Goal: Task Accomplishment & Management: Complete application form

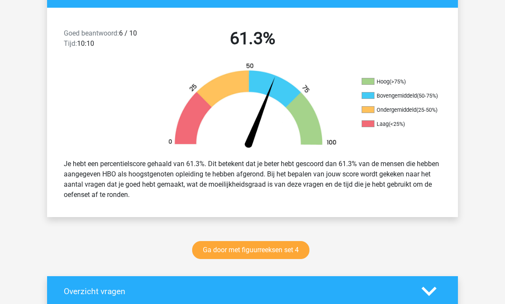
scroll to position [210, 0]
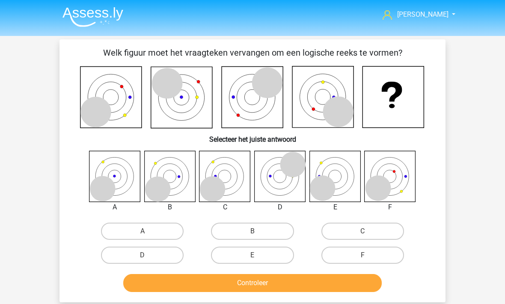
scroll to position [254, 13]
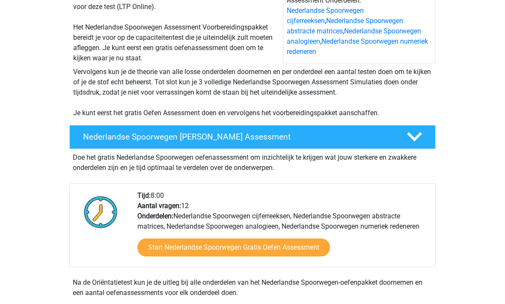
scroll to position [119, 0]
click at [133, 244] on div "Tijd: 8:00 Aantal vragen: 12 Onderdelen: Nederlandse Spoorwegen cijferreeksen, …" at bounding box center [283, 229] width 304 height 76
click at [189, 262] on div "Start Nederlandse Spoorwegen Gratis Oefen Assessment" at bounding box center [282, 249] width 291 height 35
click at [168, 235] on div "Start Nederlandse Spoorwegen Gratis Oefen Assessment" at bounding box center [282, 249] width 291 height 35
click at [170, 255] on link "Start Nederlandse Spoorwegen Gratis Oefen Assessment" at bounding box center [233, 247] width 193 height 18
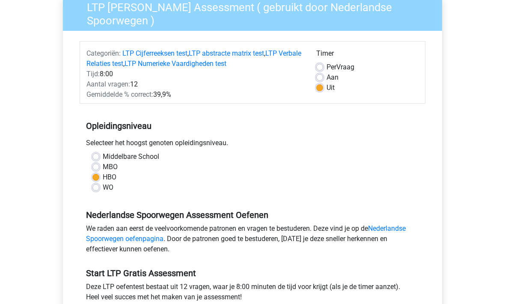
scroll to position [204, 0]
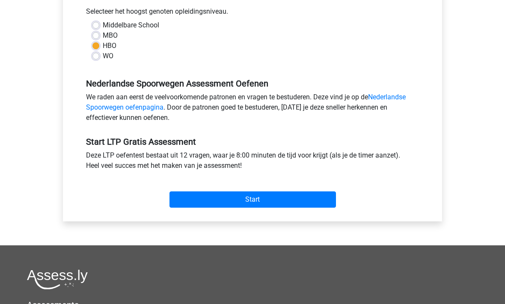
click at [191, 203] on input "Start" at bounding box center [253, 199] width 167 height 16
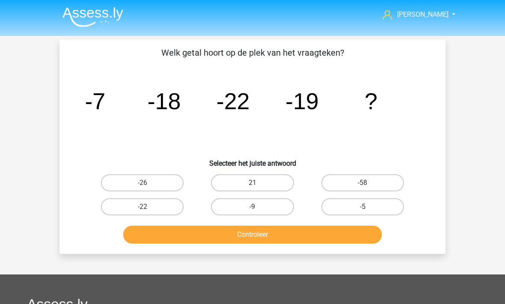
click at [231, 209] on label "-9" at bounding box center [252, 206] width 83 height 17
click at [253, 209] on input "-9" at bounding box center [256, 210] width 6 height 6
radio input "true"
click at [227, 237] on button "Controleer" at bounding box center [252, 235] width 259 height 18
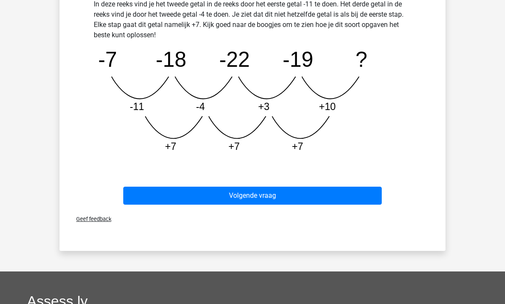
click at [167, 195] on button "Volgende vraag" at bounding box center [252, 196] width 259 height 18
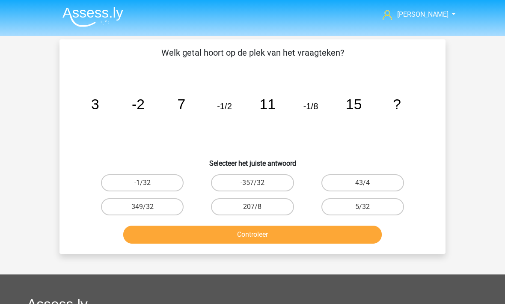
click at [132, 186] on label "-1/32" at bounding box center [142, 182] width 83 height 17
click at [143, 186] on input "-1/32" at bounding box center [146, 186] width 6 height 6
radio input "true"
click at [195, 242] on button "Controleer" at bounding box center [252, 235] width 259 height 18
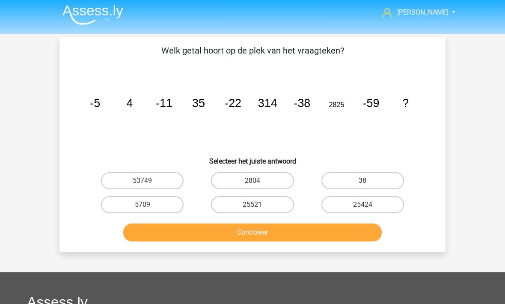
scroll to position [2, 0]
click at [203, 225] on button "Controleer" at bounding box center [252, 233] width 259 height 18
click at [340, 206] on label "25424" at bounding box center [363, 204] width 83 height 17
click at [363, 206] on input "25424" at bounding box center [366, 208] width 6 height 6
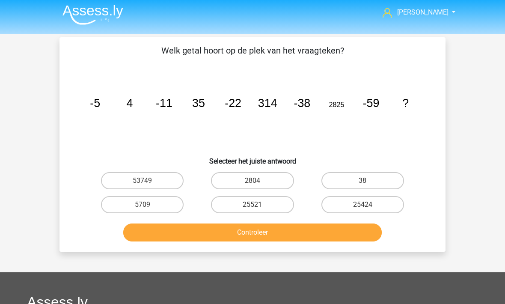
radio input "true"
click at [252, 238] on button "Controleer" at bounding box center [252, 233] width 259 height 18
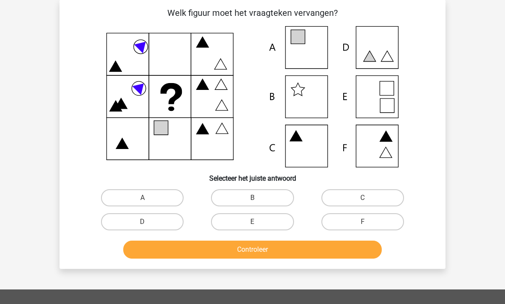
scroll to position [39, 0]
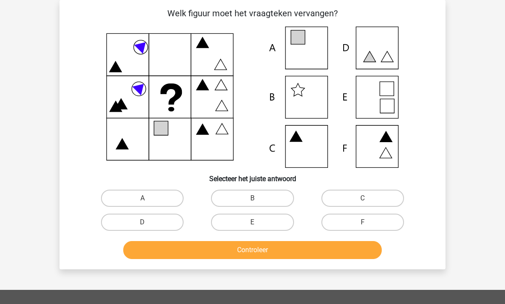
click at [132, 201] on label "A" at bounding box center [142, 198] width 83 height 17
click at [143, 201] on input "A" at bounding box center [146, 201] width 6 height 6
radio input "true"
click at [191, 254] on button "Controleer" at bounding box center [252, 250] width 259 height 18
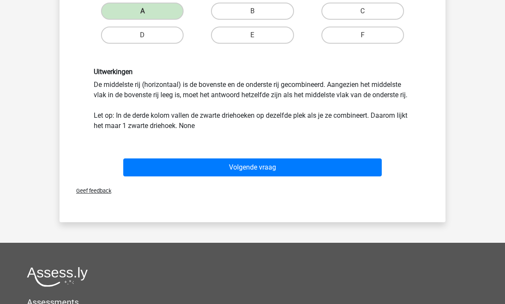
click at [180, 169] on button "Volgende vraag" at bounding box center [252, 167] width 259 height 18
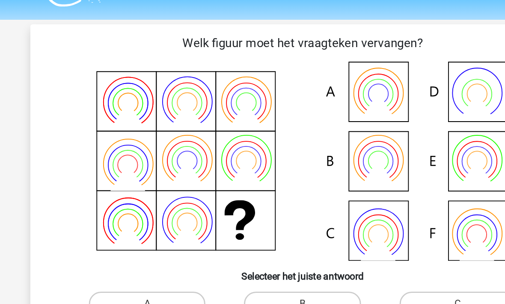
scroll to position [0, 0]
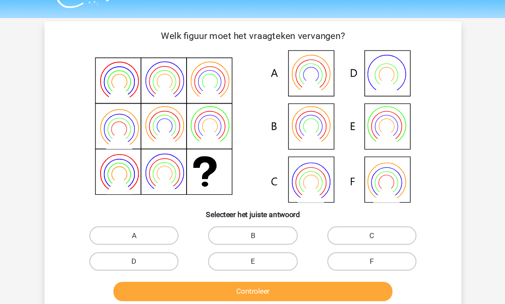
click at [211, 229] on label "B" at bounding box center [252, 237] width 83 height 17
click at [253, 237] on input "B" at bounding box center [256, 240] width 6 height 6
radio input "true"
click at [215, 280] on button "Controleer" at bounding box center [252, 289] width 259 height 18
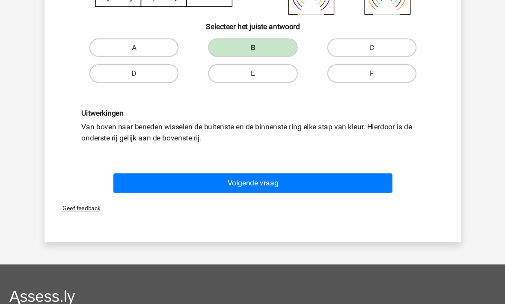
click at [169, 170] on button "Volgende vraag" at bounding box center [252, 170] width 259 height 18
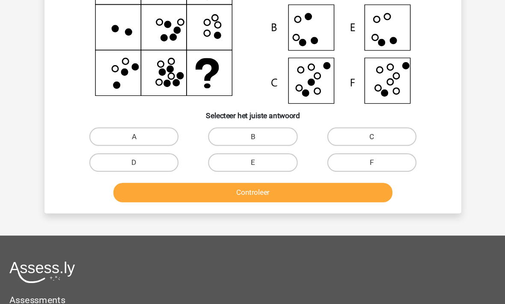
scroll to position [39, 0]
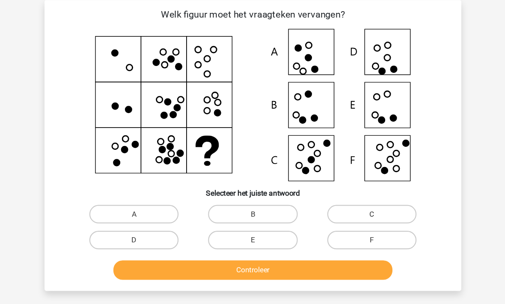
click at [326, 230] on label "F" at bounding box center [363, 222] width 83 height 17
click at [363, 228] on input "F" at bounding box center [366, 225] width 6 height 6
radio input "true"
click at [269, 257] on button "Controleer" at bounding box center [252, 250] width 259 height 18
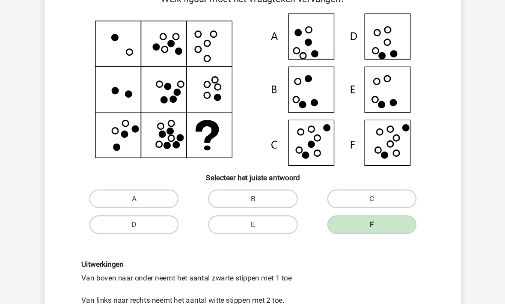
scroll to position [54, 0]
click at [327, 206] on label "F" at bounding box center [363, 208] width 83 height 17
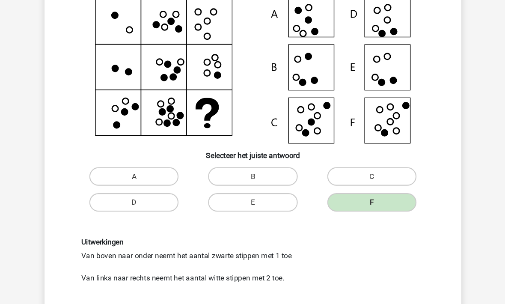
click at [172, 297] on button "Volgende vraag" at bounding box center [252, 299] width 259 height 18
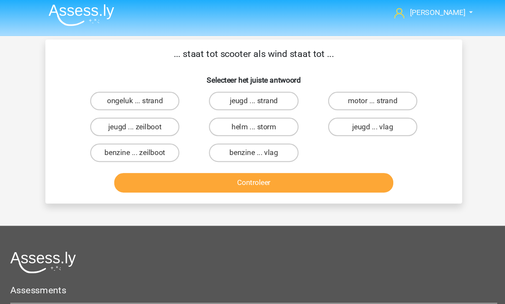
scroll to position [0, 0]
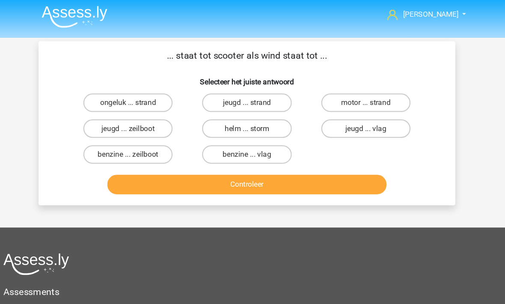
click at [101, 146] on label "benzine ... zeilboot" at bounding box center [142, 144] width 83 height 17
click at [143, 146] on input "benzine ... zeilboot" at bounding box center [146, 147] width 6 height 6
radio input "true"
click at [137, 174] on button "Controleer" at bounding box center [252, 172] width 259 height 18
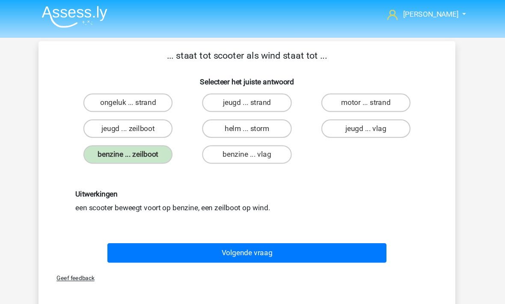
click at [143, 236] on button "Volgende vraag" at bounding box center [252, 235] width 259 height 18
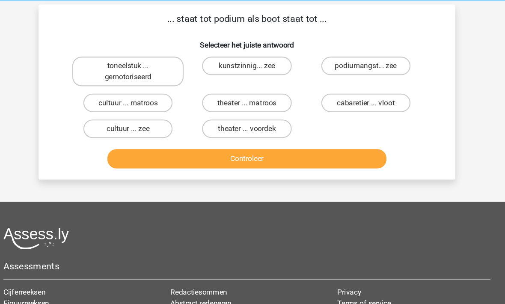
scroll to position [17, 0]
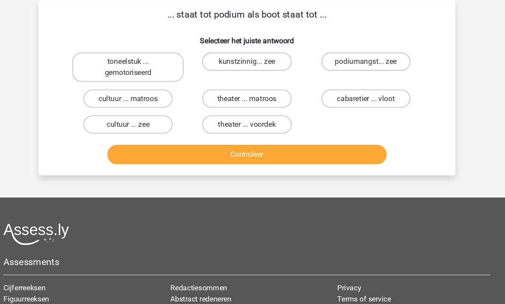
click at [211, 129] on label "theater ... voordek" at bounding box center [252, 137] width 83 height 17
click at [253, 138] on input "theater ... voordek" at bounding box center [256, 141] width 6 height 6
radio input "true"
click at [202, 157] on button "Controleer" at bounding box center [252, 166] width 259 height 18
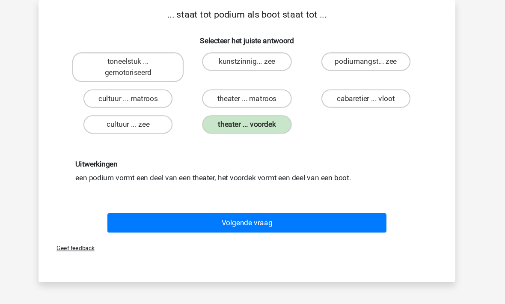
click at [177, 220] on button "Volgende vraag" at bounding box center [252, 229] width 259 height 18
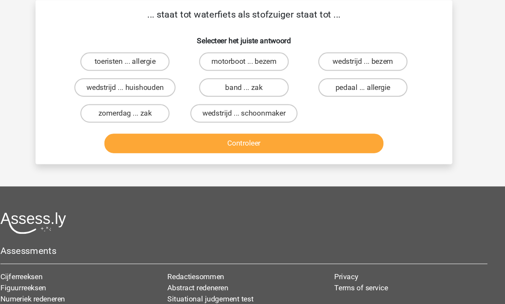
click at [211, 71] on label "motorboot ... bezem" at bounding box center [252, 79] width 83 height 17
click at [253, 80] on input "motorboot ... bezem" at bounding box center [256, 83] width 6 height 6
radio input "true"
click at [199, 146] on button "Controleer" at bounding box center [252, 155] width 259 height 18
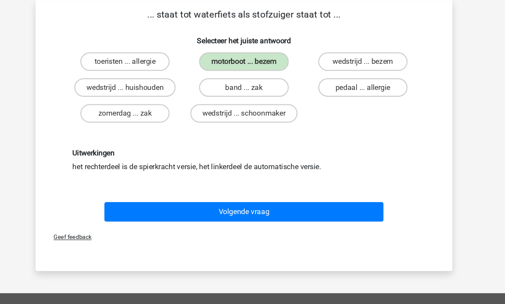
click at [209, 210] on button "Volgende vraag" at bounding box center [252, 219] width 259 height 18
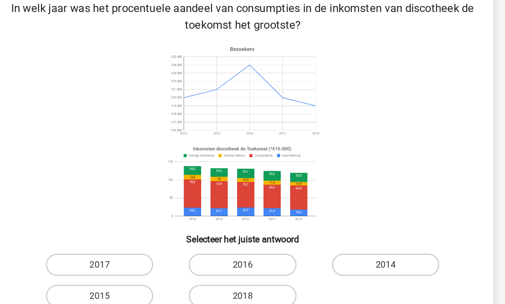
click at [322, 225] on label "2014" at bounding box center [363, 233] width 83 height 17
click at [363, 234] on input "2014" at bounding box center [366, 237] width 6 height 6
radio input "true"
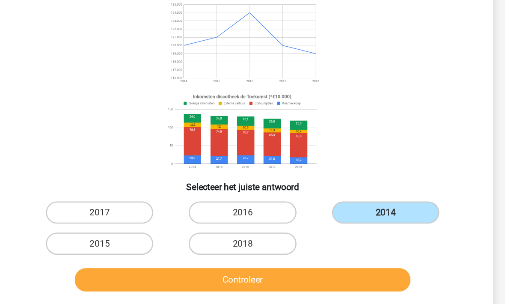
click at [137, 255] on button "Controleer" at bounding box center [252, 264] width 259 height 18
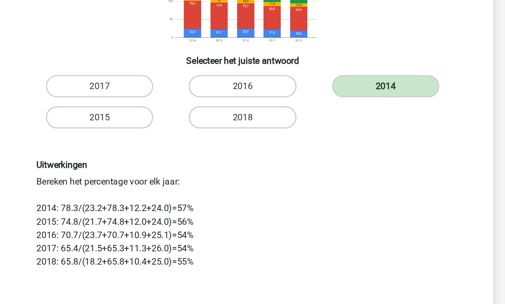
click at [123, 283] on button "Volgende vraag" at bounding box center [252, 292] width 259 height 18
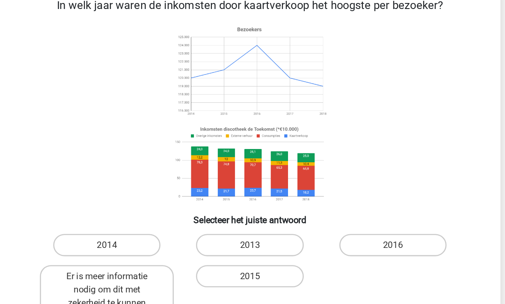
scroll to position [39, 0]
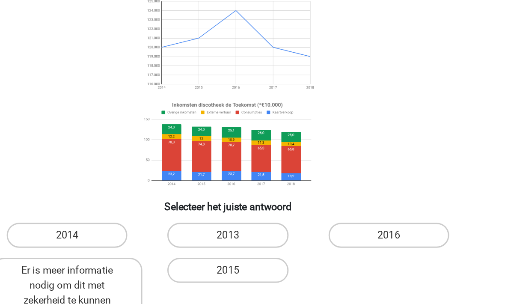
click at [322, 190] on label "2016" at bounding box center [363, 198] width 83 height 17
click at [363, 198] on input "2016" at bounding box center [366, 201] width 6 height 6
radio input "true"
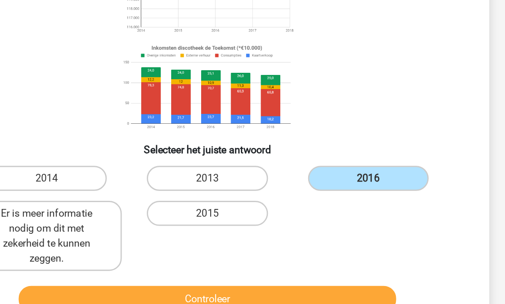
scroll to position [65, 0]
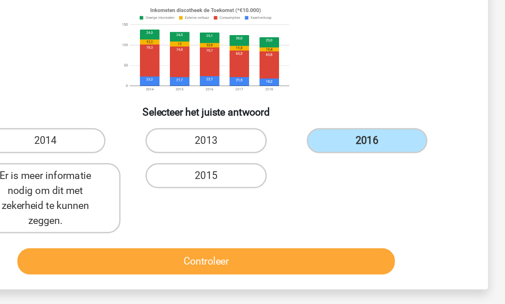
click at [123, 247] on button "Controleer" at bounding box center [252, 256] width 259 height 18
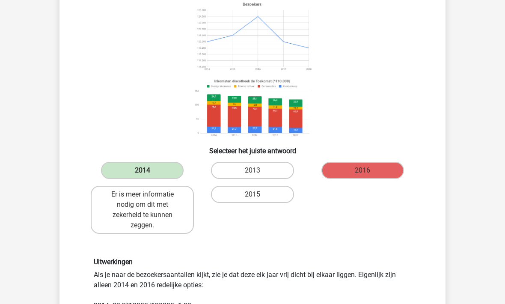
scroll to position [69, 0]
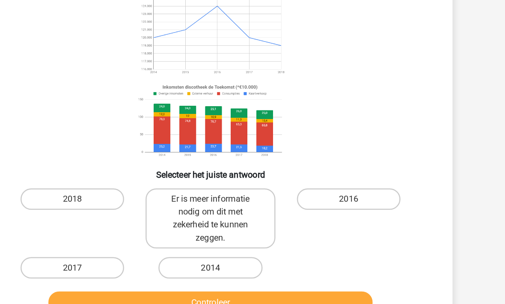
scroll to position [44, 0]
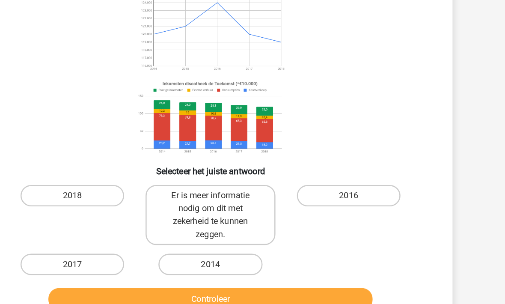
click at [211, 240] on label "2014" at bounding box center [252, 248] width 83 height 17
click at [253, 249] on input "2014" at bounding box center [256, 252] width 6 height 6
radio input "true"
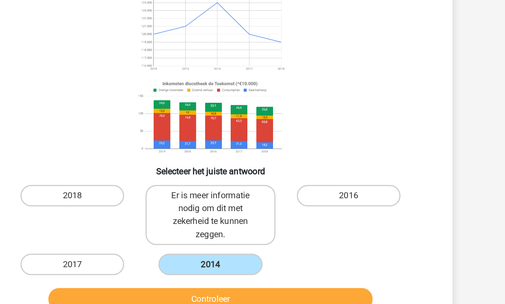
click at [140, 268] on button "Controleer" at bounding box center [252, 277] width 259 height 18
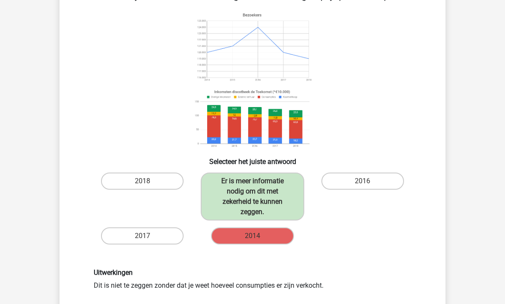
scroll to position [150, 0]
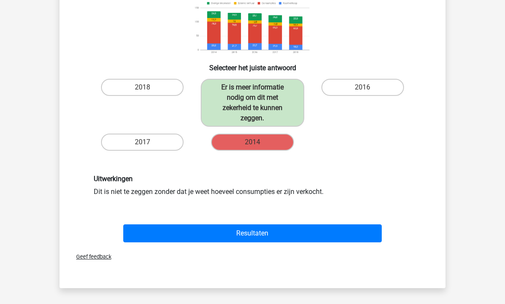
click at [147, 230] on button "Resultaten" at bounding box center [252, 233] width 259 height 18
click at [164, 233] on button "Resultaten" at bounding box center [252, 233] width 259 height 18
click at [241, 235] on button "Resultaten" at bounding box center [252, 233] width 259 height 18
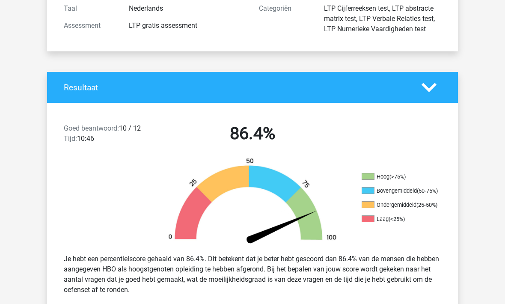
scroll to position [150, 0]
